Goal: Task Accomplishment & Management: Manage account settings

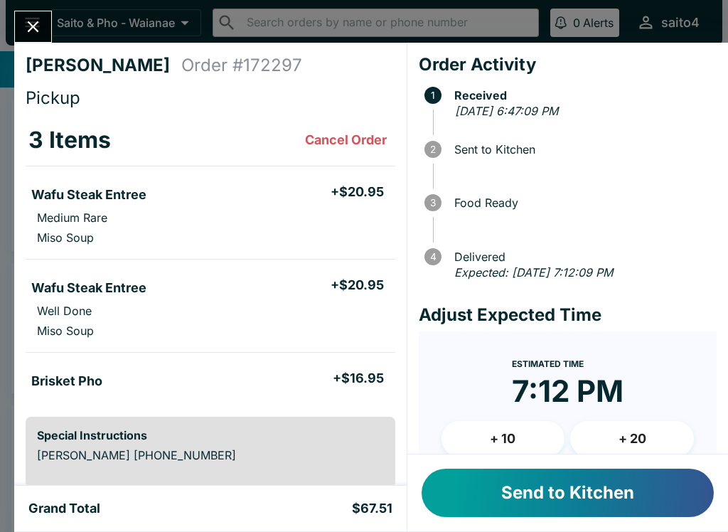
click at [533, 527] on div "Send to Kitchen" at bounding box center [567, 492] width 321 height 77
click at [572, 501] on button "Send to Kitchen" at bounding box center [567, 492] width 292 height 48
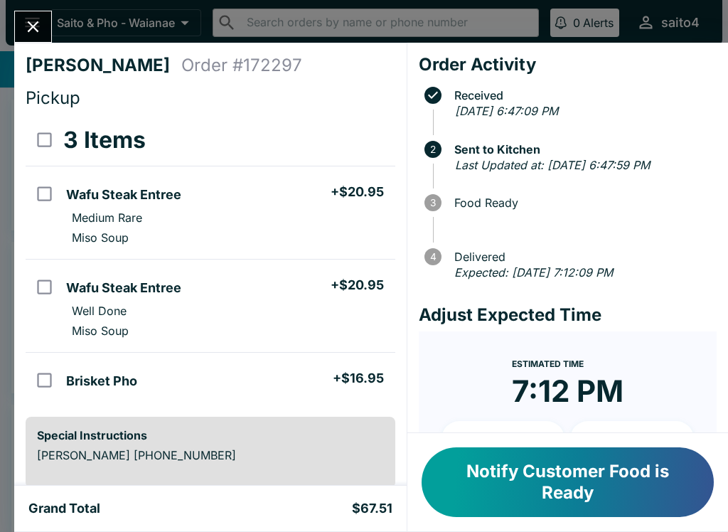
click at [596, 503] on button "Notify Customer Food is Ready" at bounding box center [567, 482] width 292 height 70
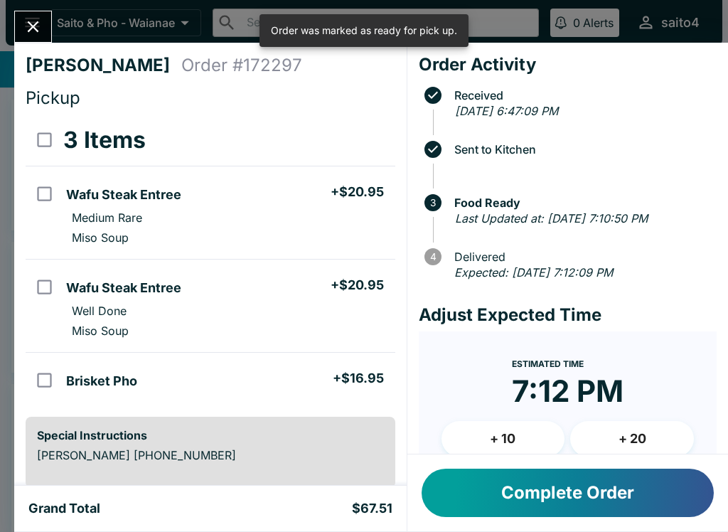
click at [19, 18] on button "Close" at bounding box center [33, 26] width 36 height 31
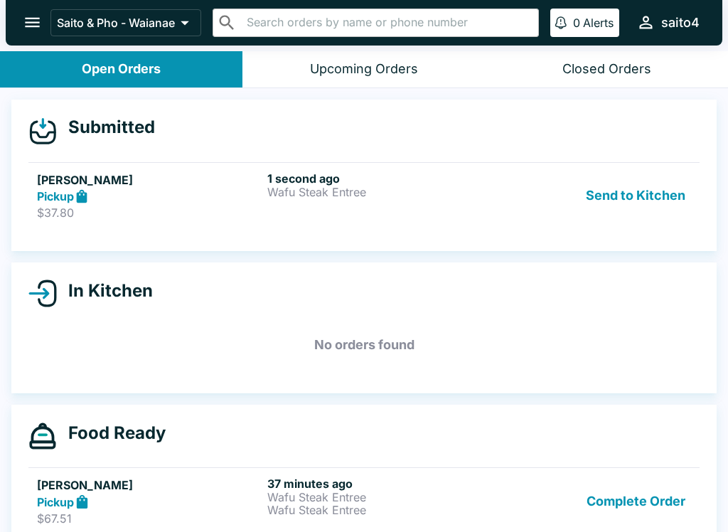
click at [611, 179] on button "Send to Kitchen" at bounding box center [635, 195] width 111 height 49
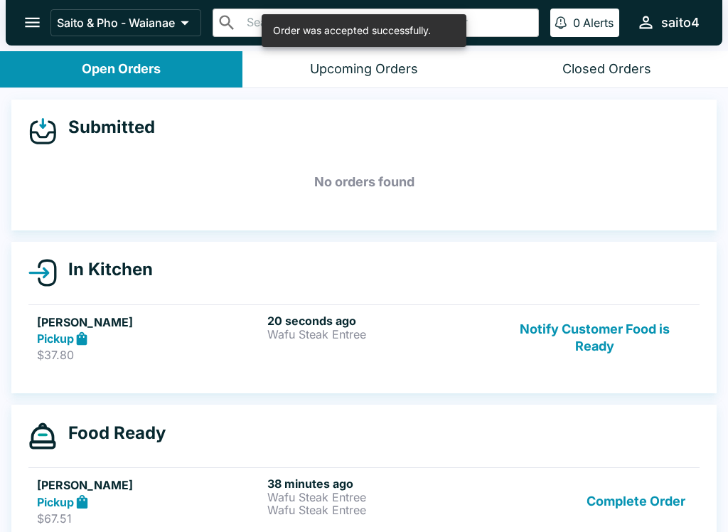
click at [333, 342] on div "20 seconds ago Wafu Steak Entree" at bounding box center [379, 337] width 225 height 49
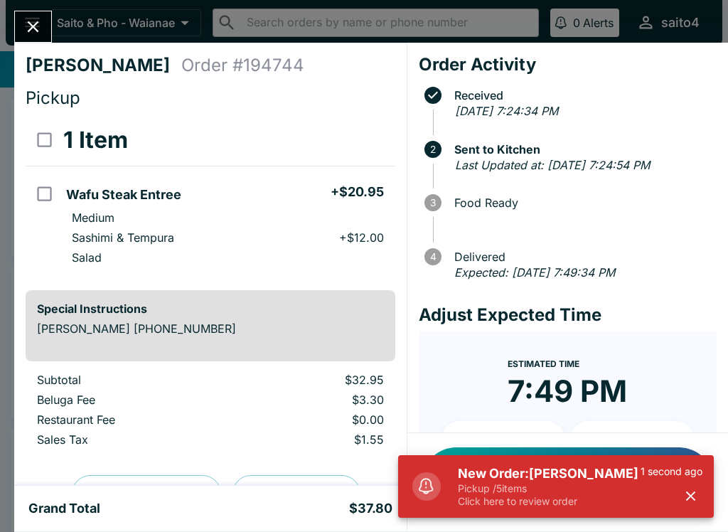
click at [603, 476] on h5 "New Order: [PERSON_NAME]" at bounding box center [549, 473] width 183 height 17
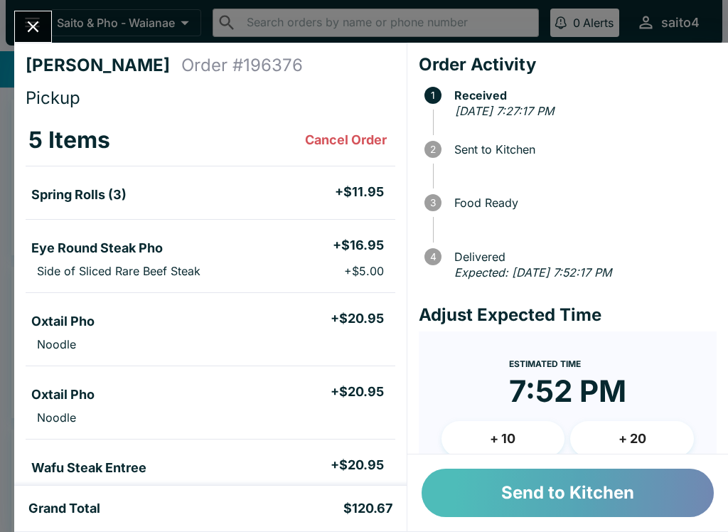
click at [608, 471] on button "Send to Kitchen" at bounding box center [567, 492] width 292 height 48
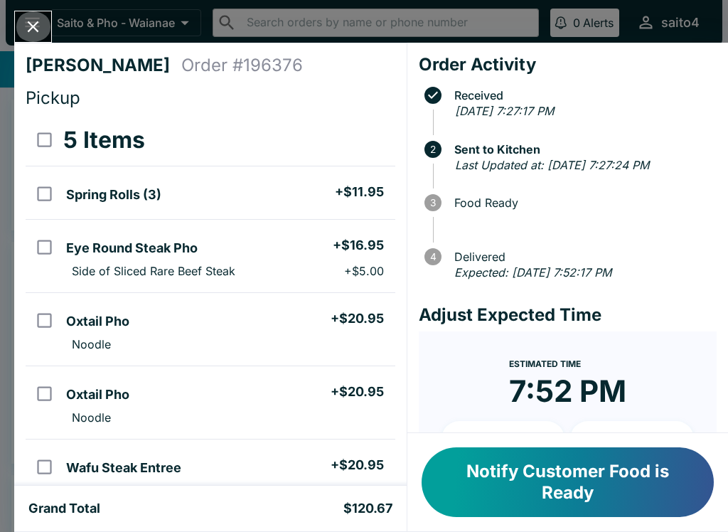
click at [27, 34] on icon "Close" at bounding box center [32, 26] width 19 height 19
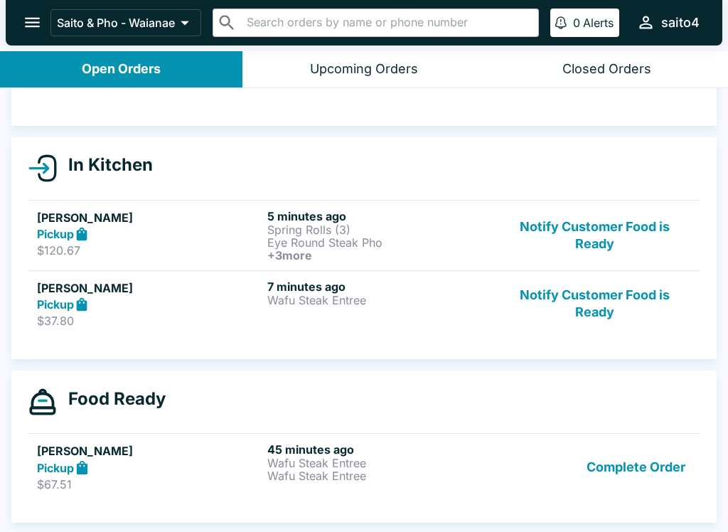
scroll to position [104, 0]
click at [593, 236] on button "Notify Customer Food is Ready" at bounding box center [594, 235] width 193 height 53
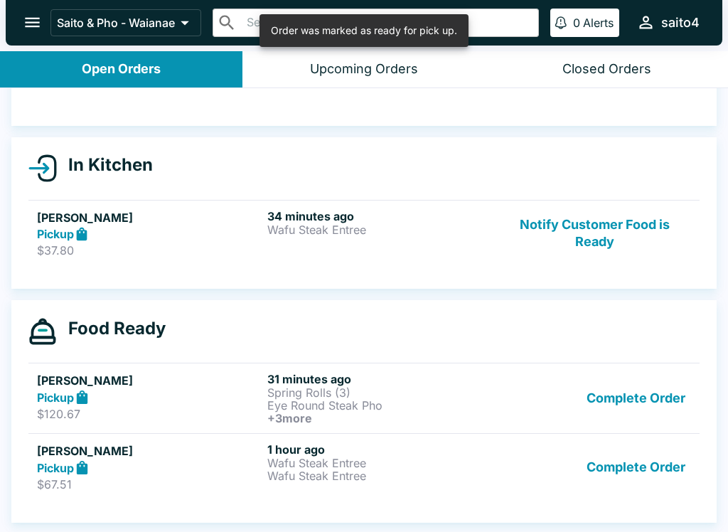
click at [618, 247] on button "Notify Customer Food is Ready" at bounding box center [594, 233] width 193 height 49
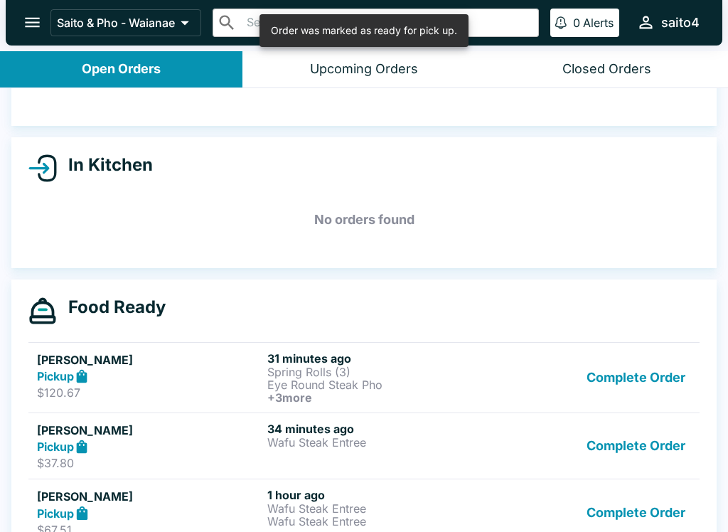
click at [651, 389] on button "Complete Order" at bounding box center [636, 377] width 110 height 53
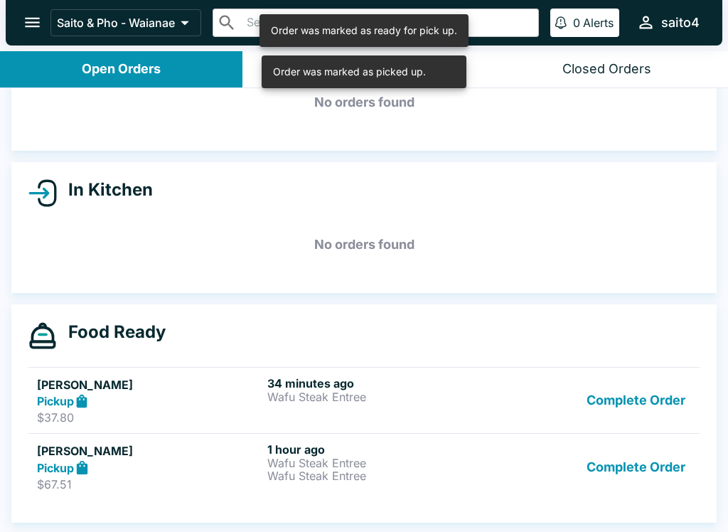
click at [647, 405] on button "Complete Order" at bounding box center [636, 400] width 110 height 49
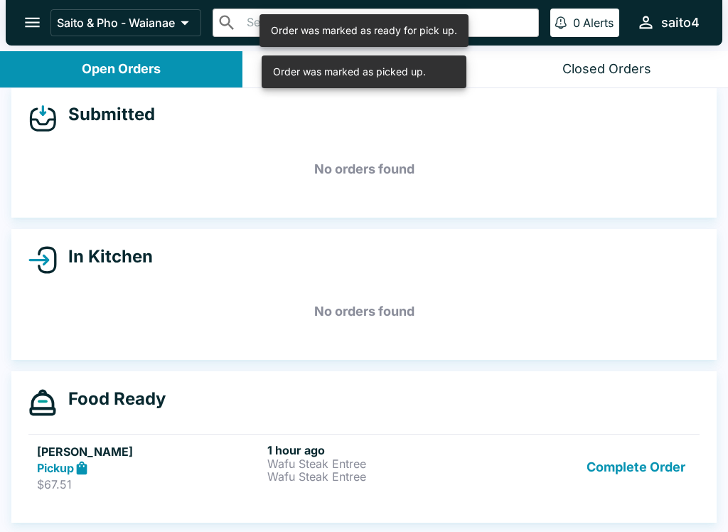
scroll to position [13, 0]
click at [652, 468] on button "Complete Order" at bounding box center [636, 467] width 110 height 49
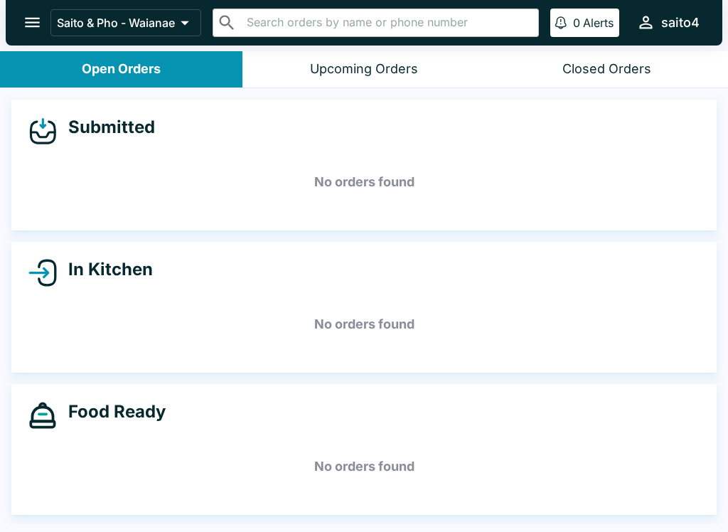
click at [31, 28] on icon "open drawer" at bounding box center [32, 22] width 19 height 19
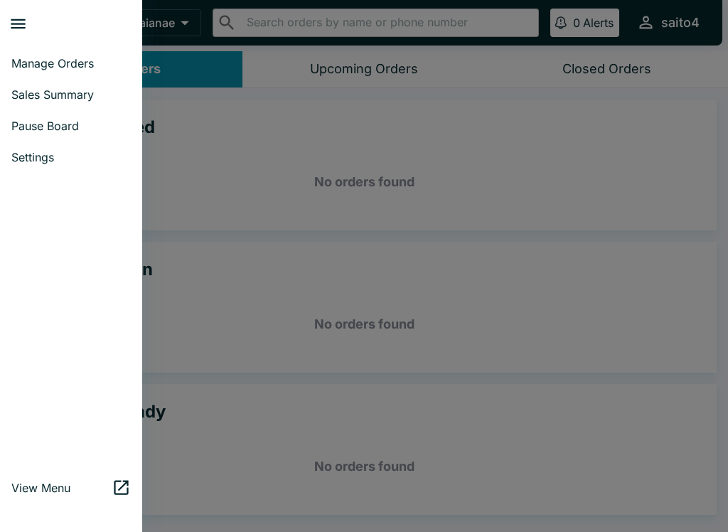
click at [95, 99] on span "Sales Summary" at bounding box center [70, 94] width 119 height 14
select select "03:00"
